Goal: Task Accomplishment & Management: Manage account settings

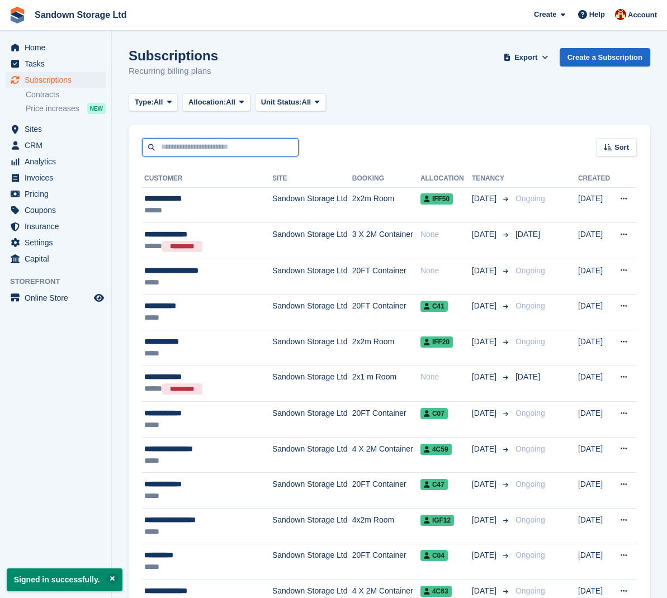
click at [239, 151] on input "text" at bounding box center [220, 147] width 157 height 18
type input "****"
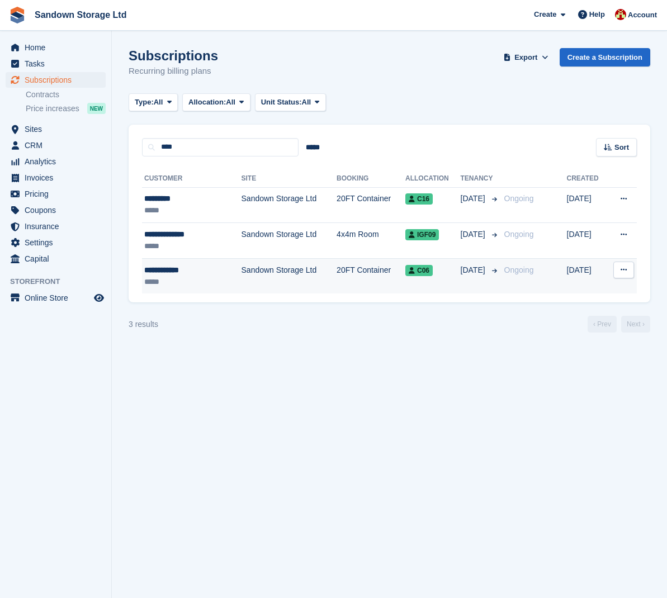
drag, startPoint x: 239, startPoint y: 151, endPoint x: 292, endPoint y: 270, distance: 130.4
click at [292, 270] on td "Sandown Storage Ltd" at bounding box center [290, 275] width 96 height 35
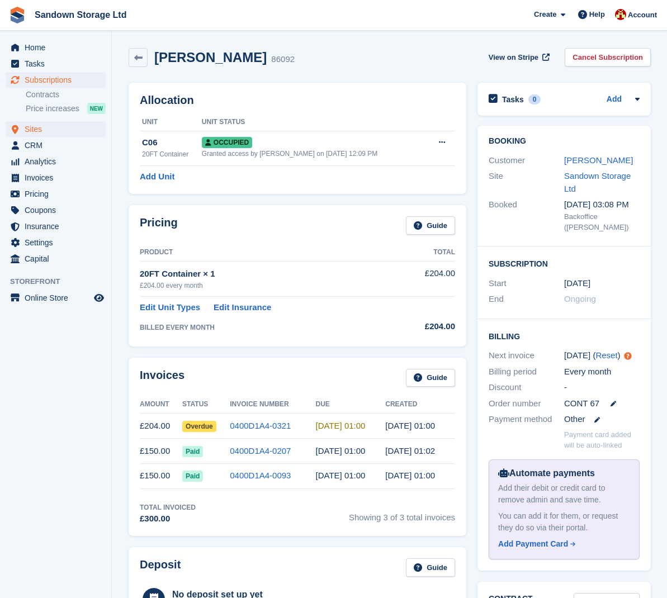
click at [24, 131] on link "Sites" at bounding box center [56, 129] width 100 height 16
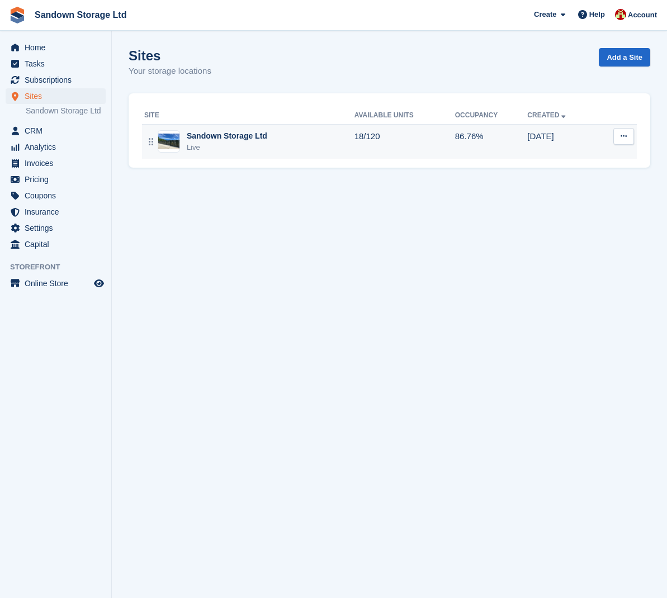
click at [214, 130] on div "Sandown Storage Ltd" at bounding box center [227, 136] width 81 height 12
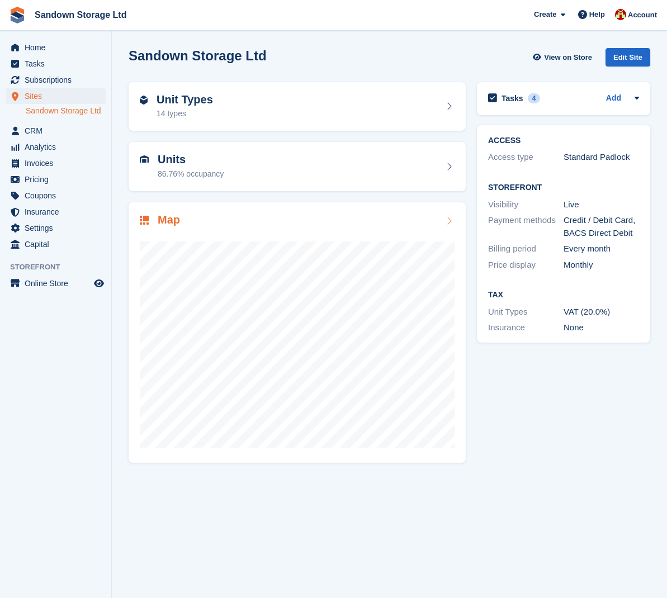
click at [229, 211] on div "Map" at bounding box center [297, 332] width 337 height 261
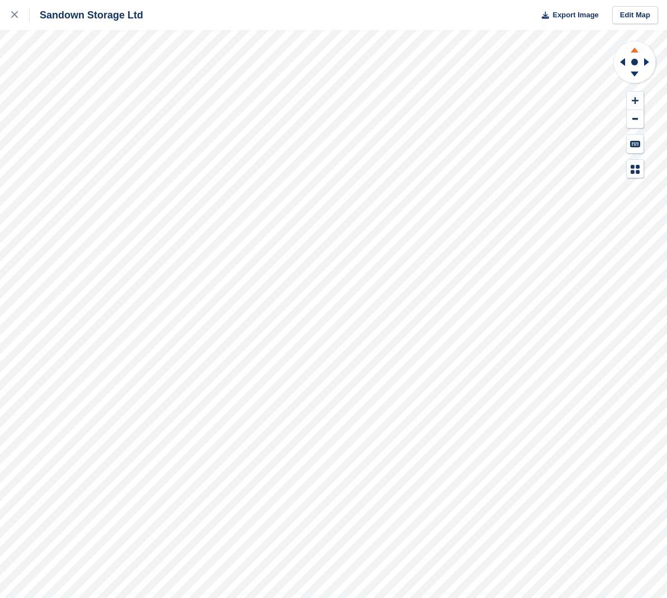
click at [635, 51] on icon at bounding box center [635, 50] width 8 height 5
click at [638, 103] on icon at bounding box center [635, 101] width 7 height 8
click at [628, 63] on icon at bounding box center [621, 62] width 14 height 29
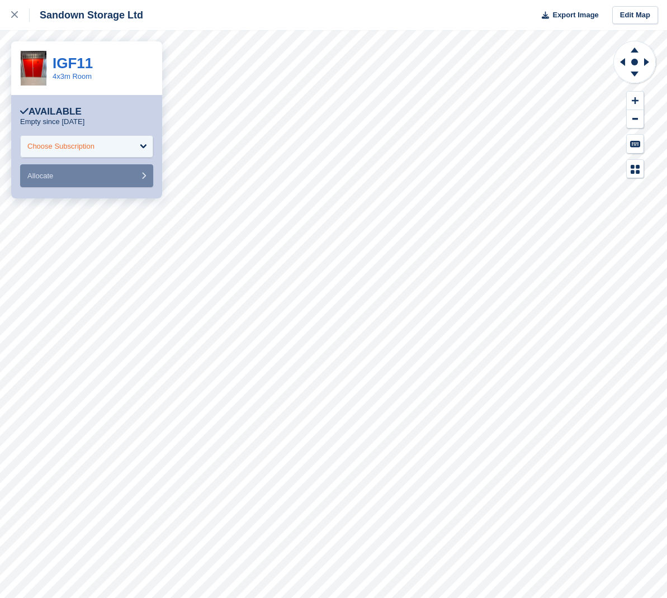
click at [78, 150] on div "Choose Subscription" at bounding box center [60, 146] width 67 height 11
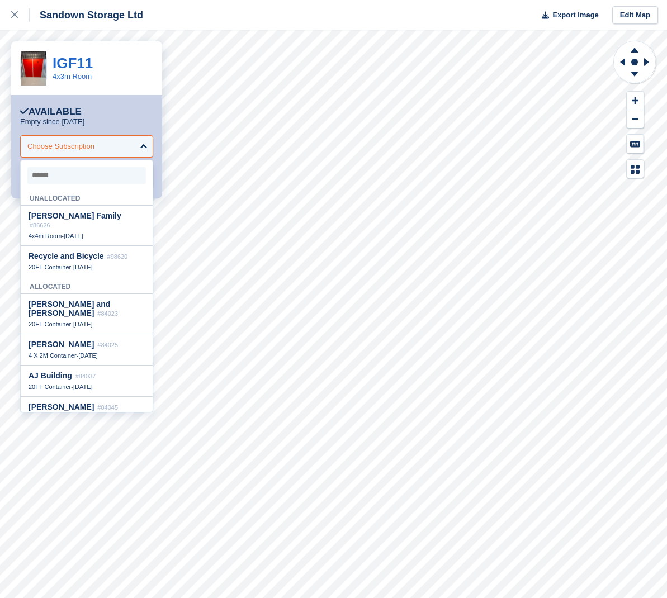
click at [78, 150] on div "Choose Subscription" at bounding box center [60, 146] width 67 height 11
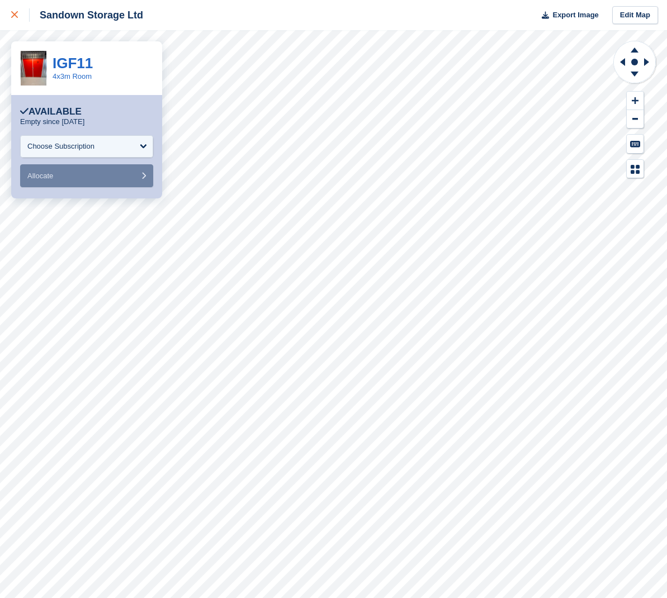
click at [16, 17] on icon at bounding box center [14, 14] width 7 height 7
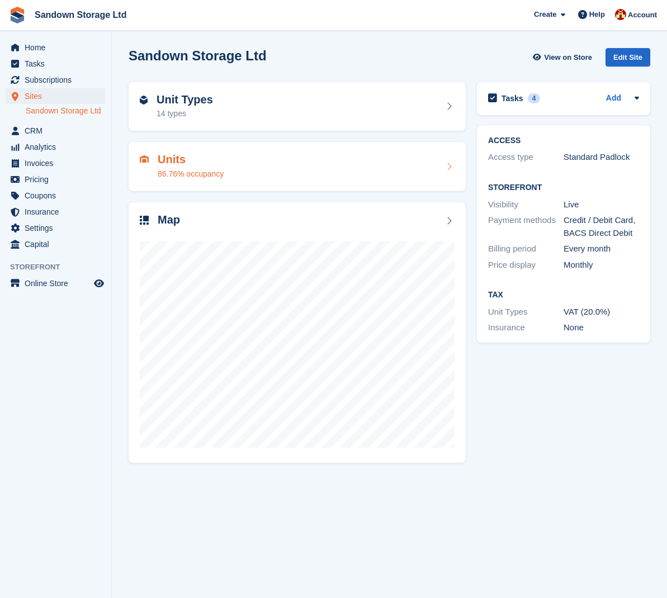
click at [193, 156] on h2 "Units" at bounding box center [191, 159] width 66 height 13
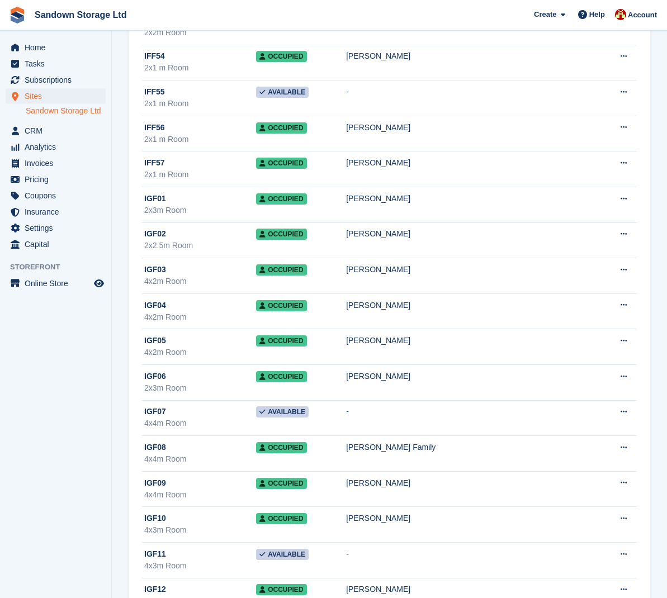
scroll to position [3689, 0]
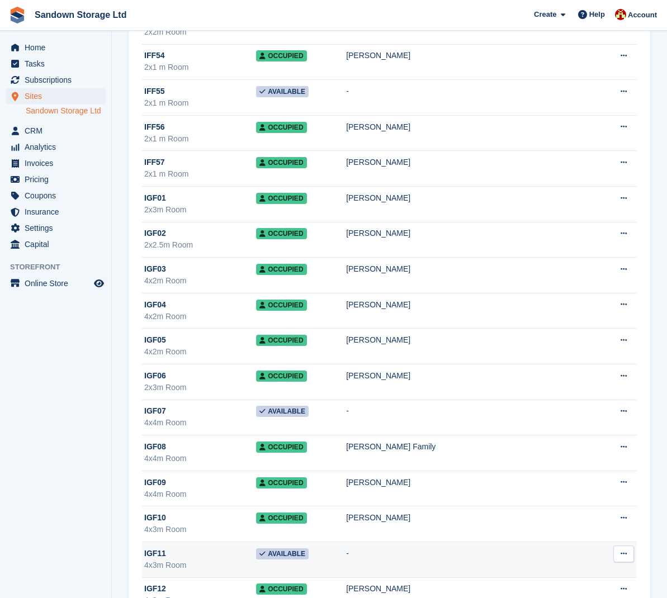
click at [346, 554] on td "Available" at bounding box center [301, 560] width 90 height 36
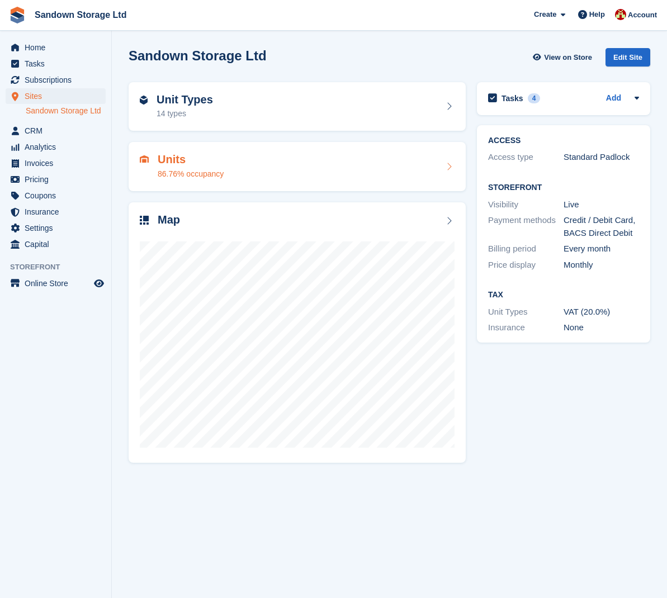
click at [348, 170] on div "Units 86.76% occupancy" at bounding box center [297, 166] width 315 height 27
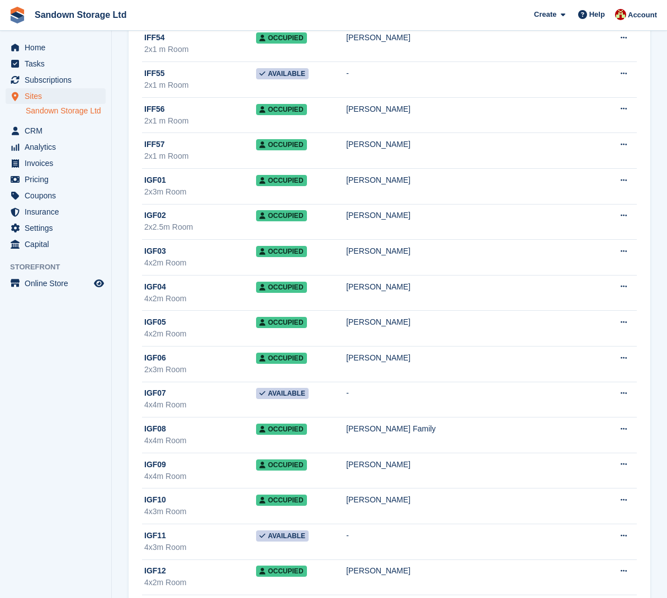
scroll to position [3683, 0]
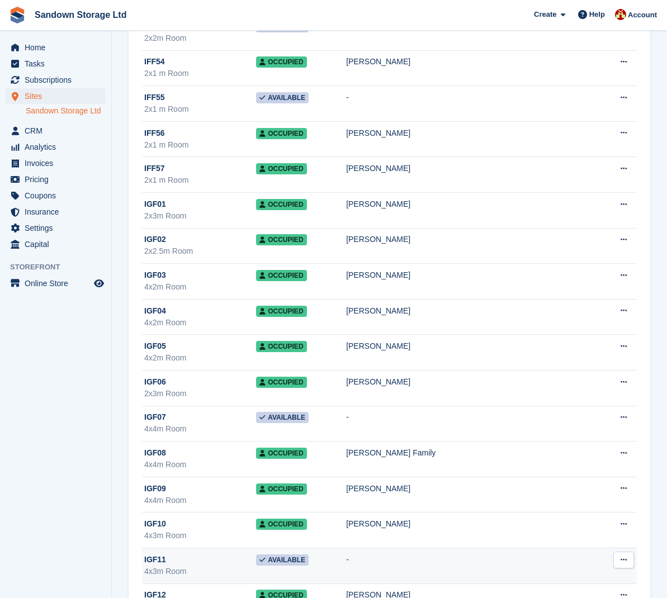
click at [346, 563] on td "Available" at bounding box center [301, 566] width 90 height 36
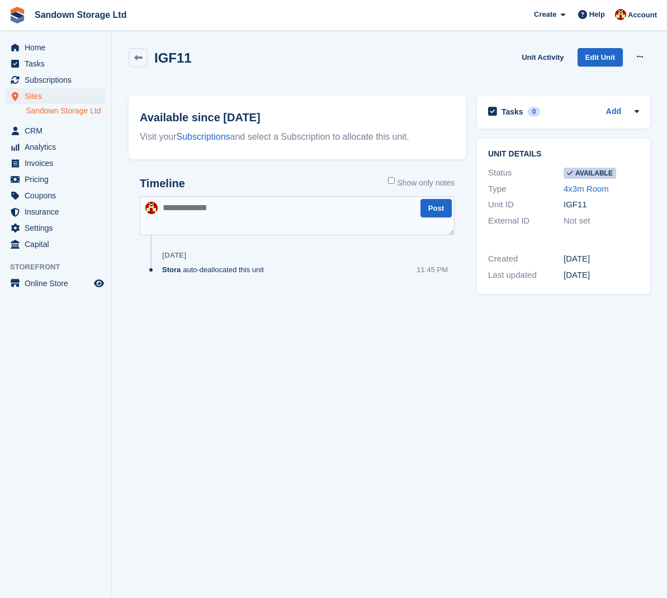
click at [199, 201] on textarea at bounding box center [297, 215] width 315 height 39
type textarea "**********"
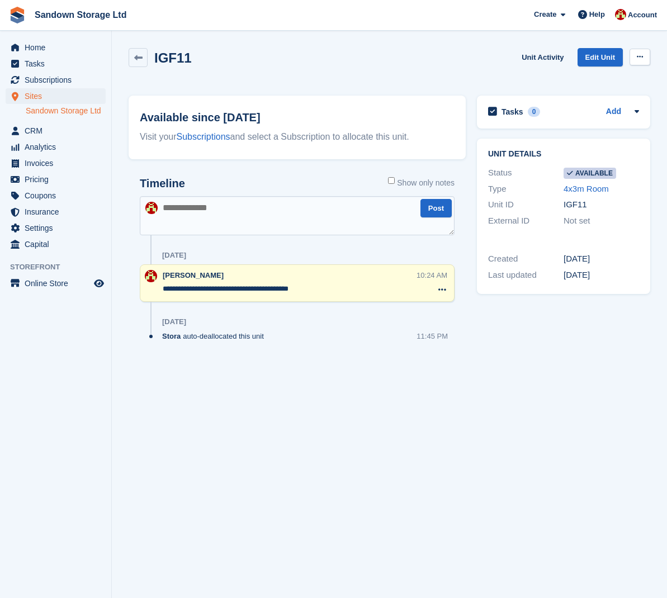
click at [641, 60] on icon at bounding box center [640, 56] width 6 height 7
click at [607, 79] on p "Make unavailable" at bounding box center [596, 79] width 97 height 15
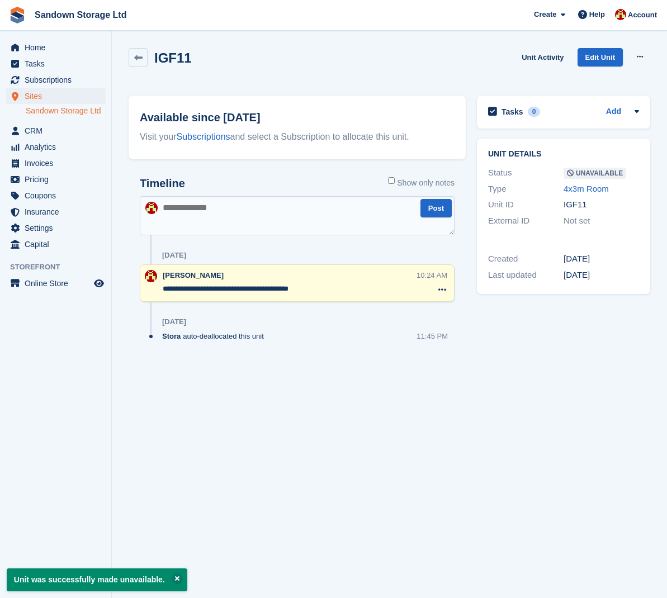
click at [185, 211] on textarea at bounding box center [297, 215] width 315 height 39
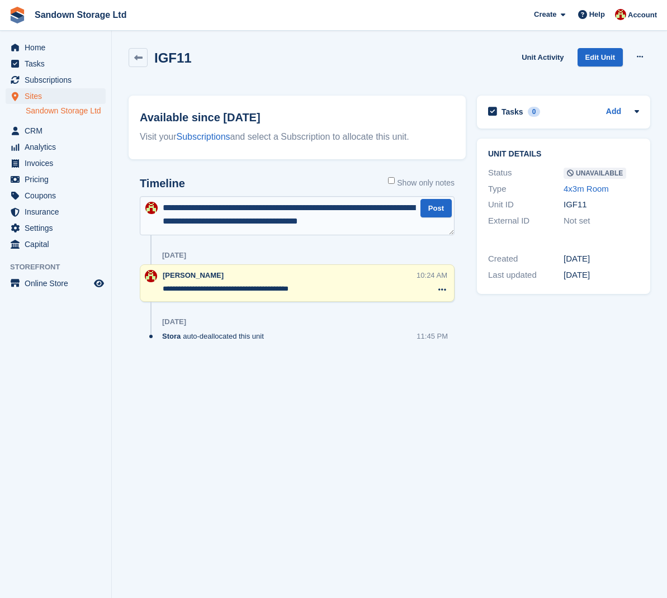
scroll to position [6, 0]
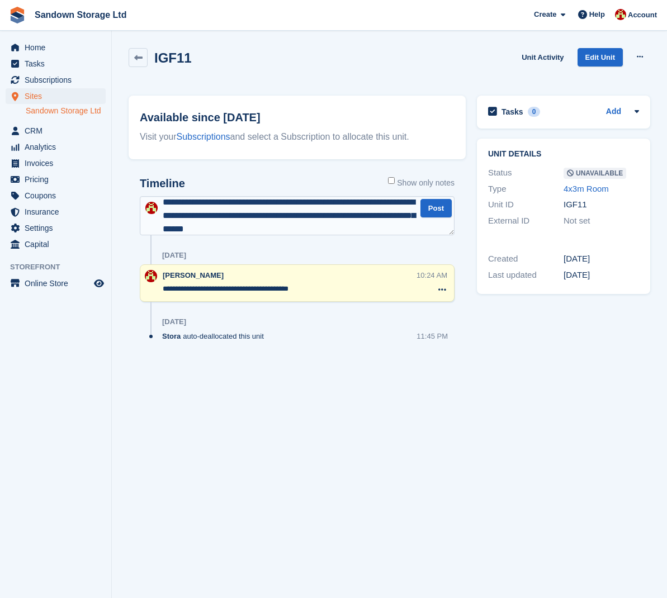
type textarea "**********"
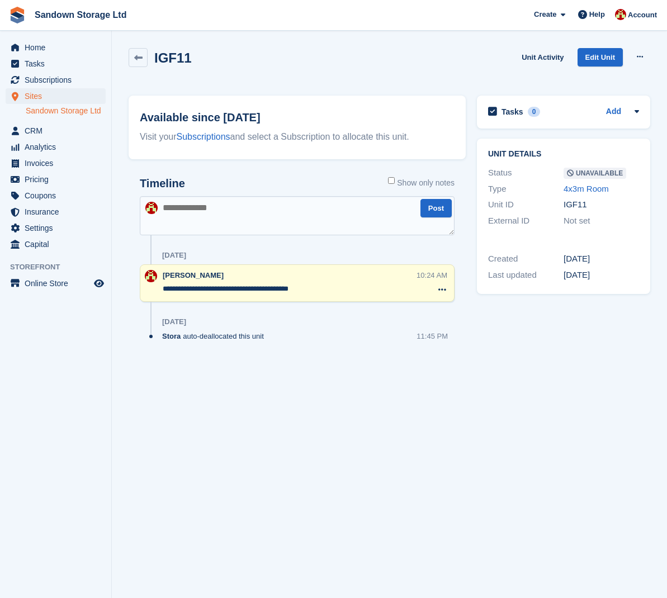
scroll to position [0, 0]
